Goal: Browse casually

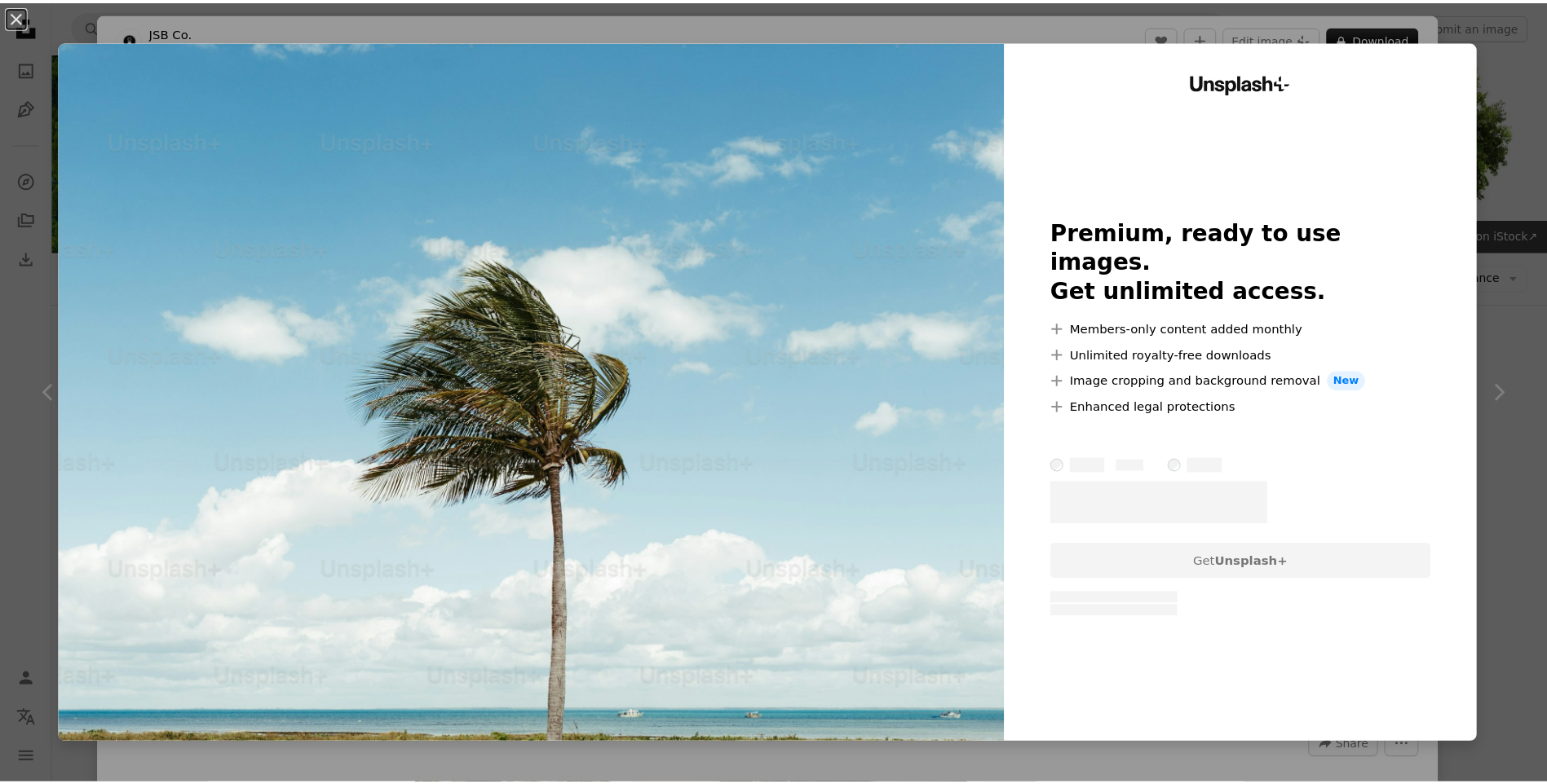
scroll to position [14727, 0]
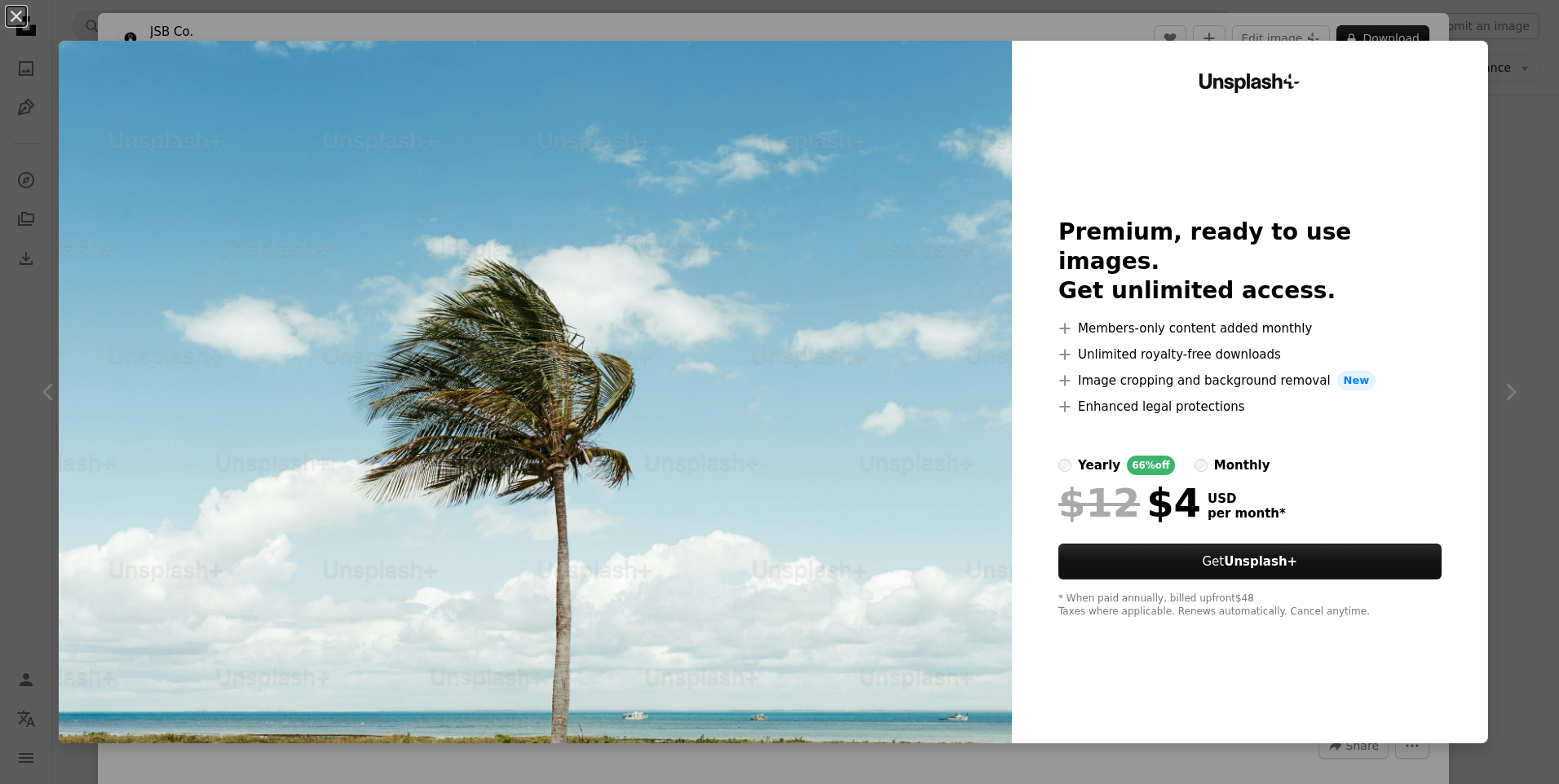
click at [1518, 135] on div "An X shape Unsplash+ Premium, ready to use images. Get unlimited access. A plus…" at bounding box center [780, 392] width 1559 height 784
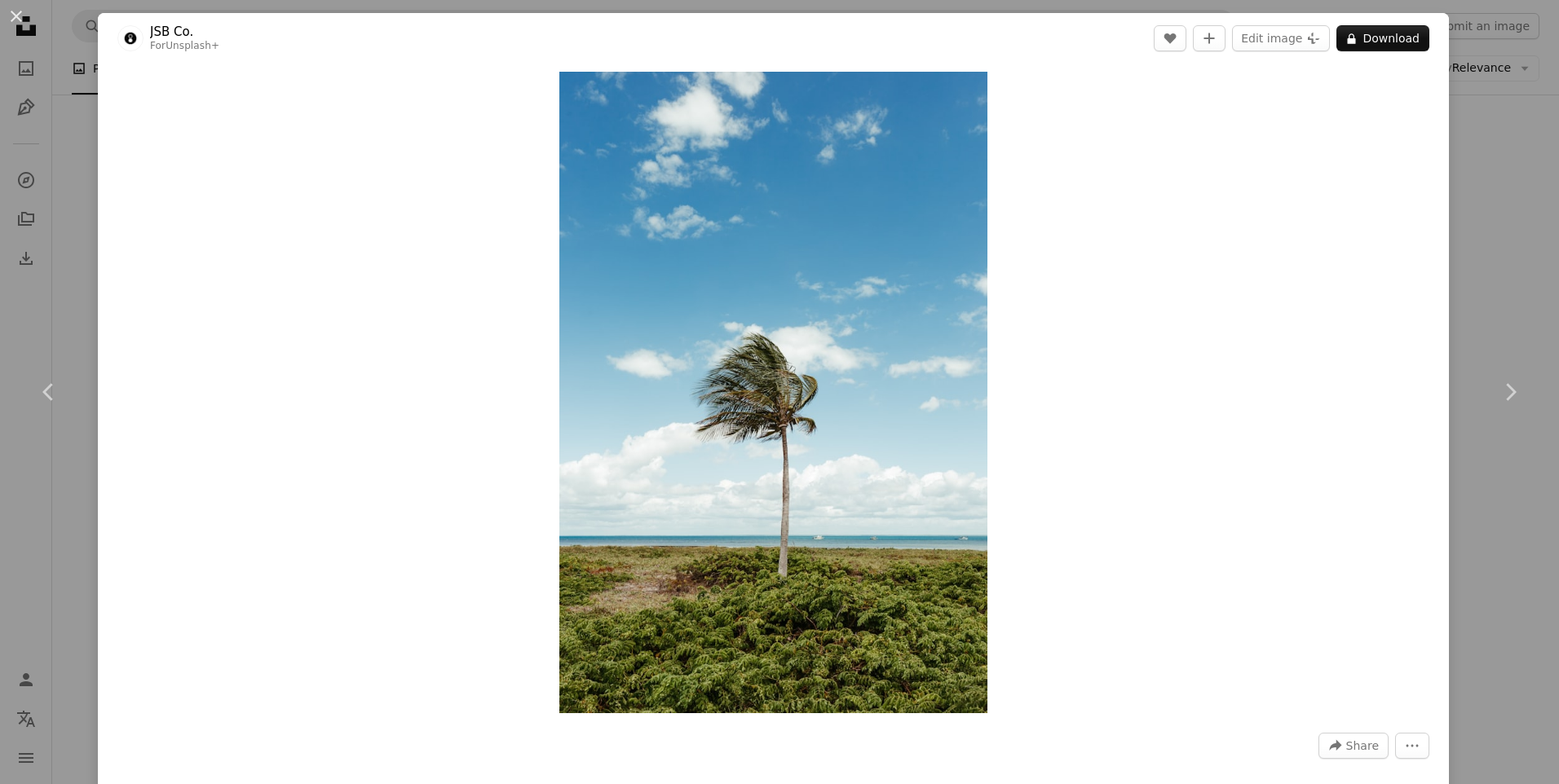
drag, startPoint x: 1493, startPoint y: 145, endPoint x: 1434, endPoint y: 174, distance: 65.7
click at [1492, 145] on div "An X shape Chevron left Chevron right JSB Co. For Unsplash+ A heart A plus sign…" at bounding box center [780, 392] width 1559 height 784
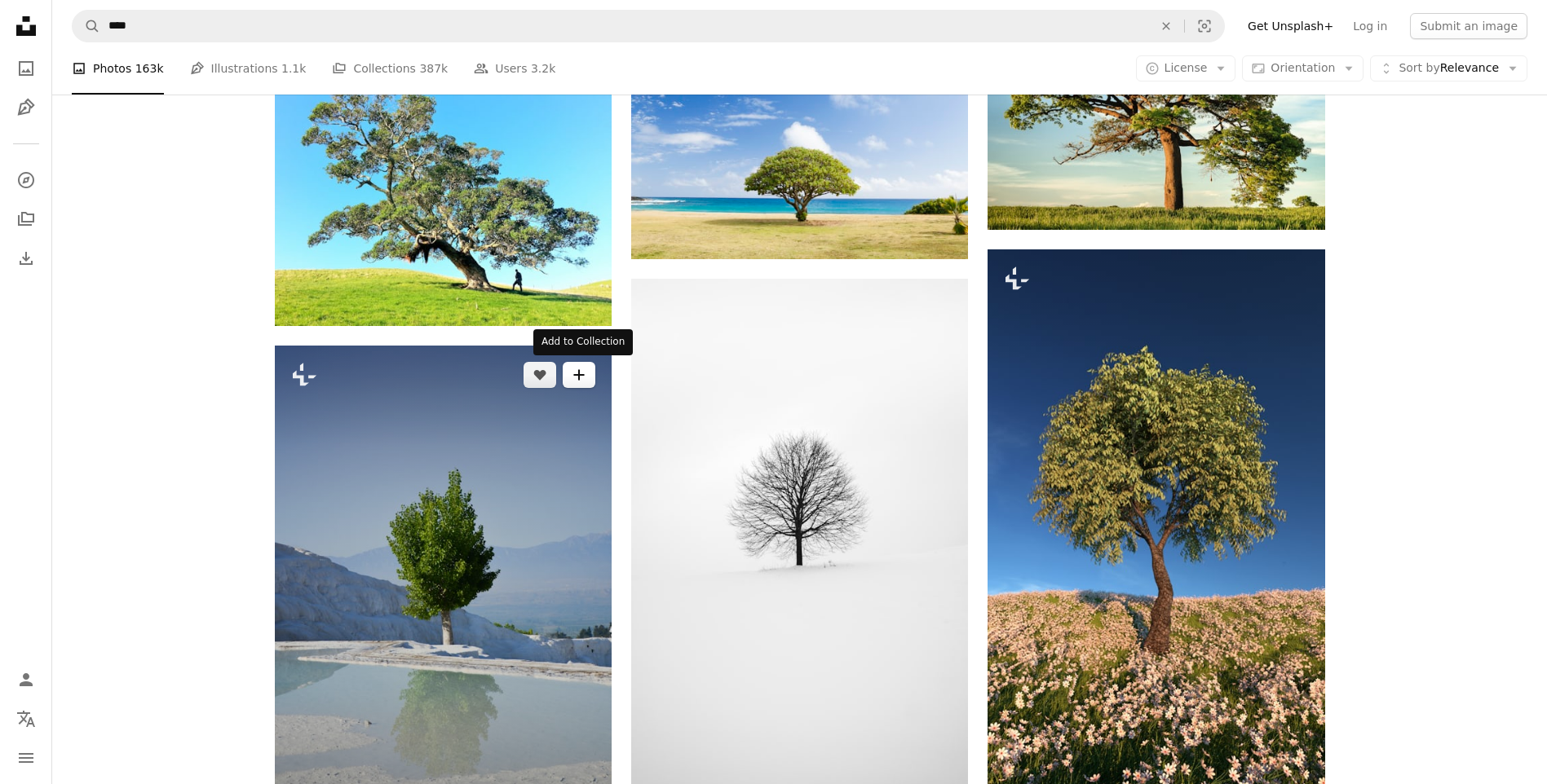
scroll to position [955, 0]
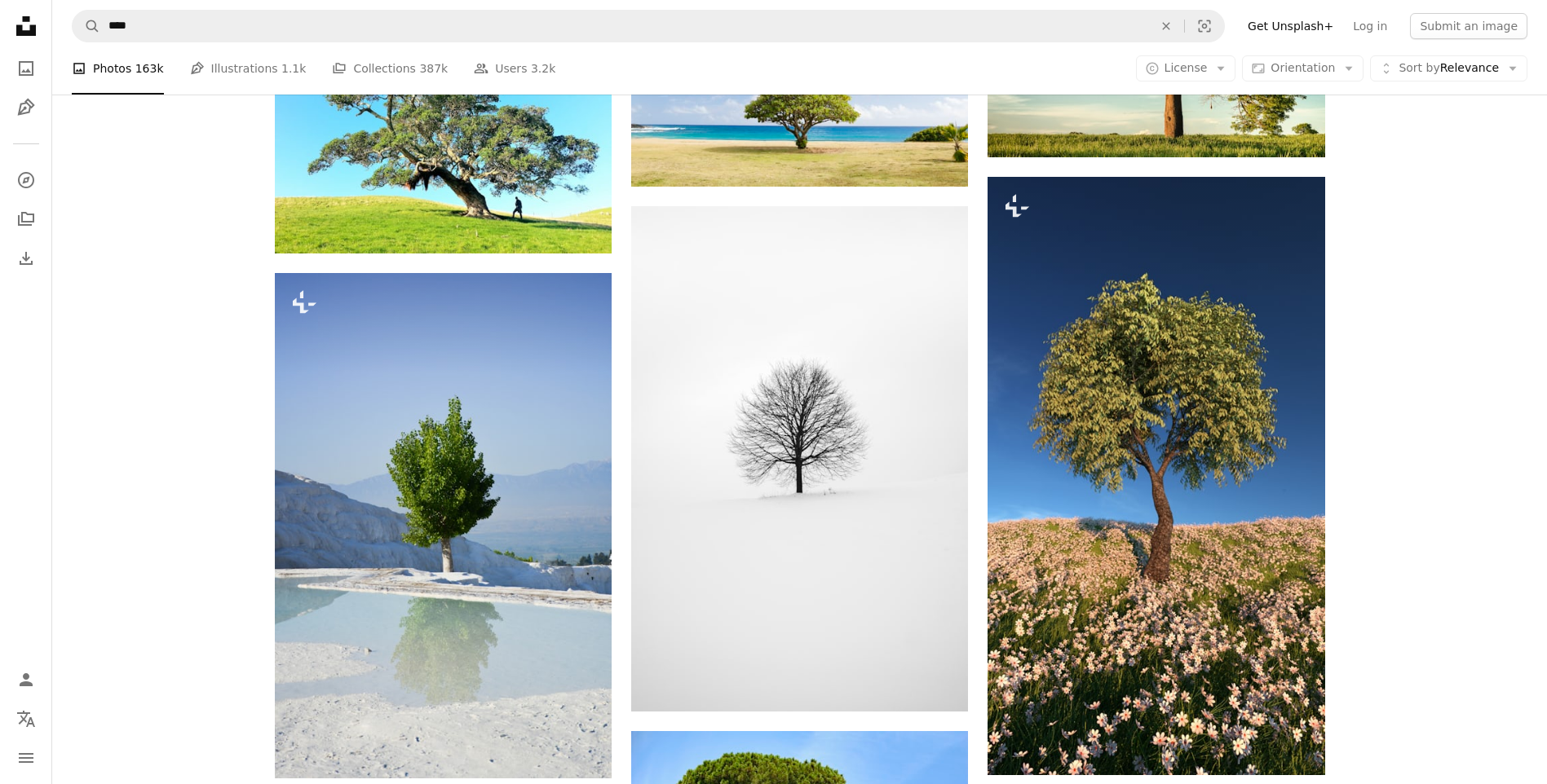
drag, startPoint x: 458, startPoint y: 462, endPoint x: 383, endPoint y: 268, distance: 208.0
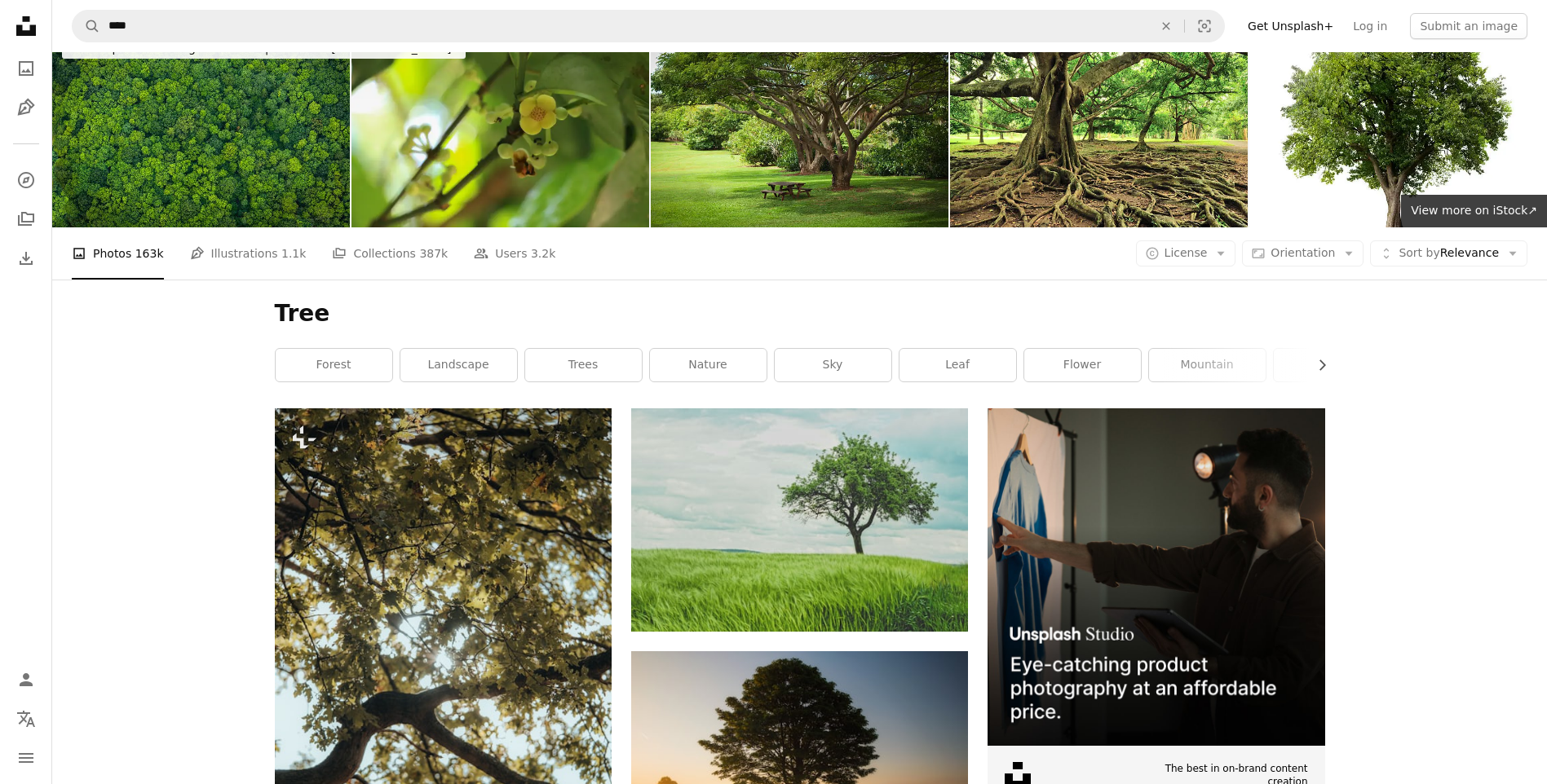
scroll to position [0, 0]
